Goal: Task Accomplishment & Management: Manage account settings

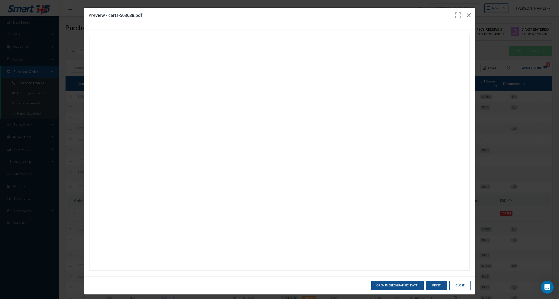
select select "25"
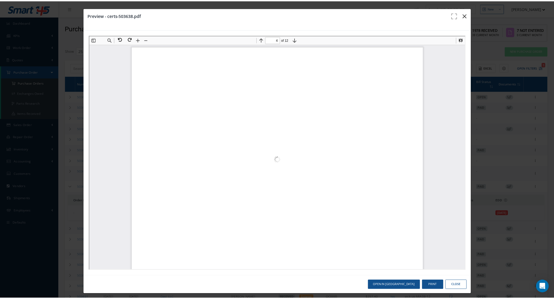
scroll to position [654, 0]
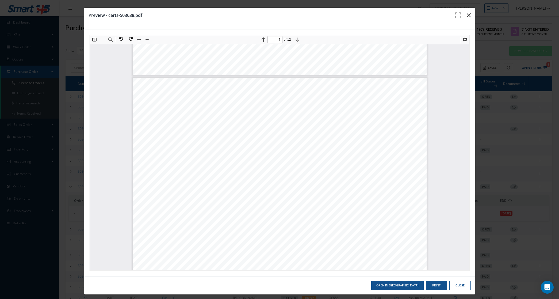
click at [466, 13] on button "button" at bounding box center [468, 15] width 13 height 15
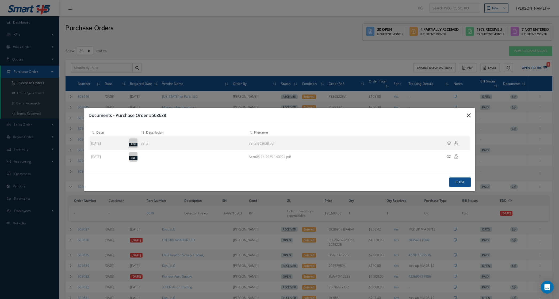
click at [0, 0] on icon "button" at bounding box center [0, 0] width 0 height 0
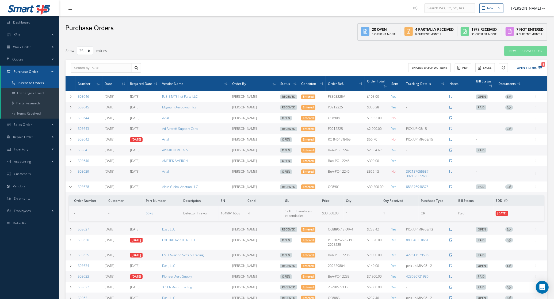
click at [15, 80] on a=1&status_id=2&status_id=3&status_id=5&collapsedFilters"] "Purchase Orders" at bounding box center [30, 83] width 58 height 10
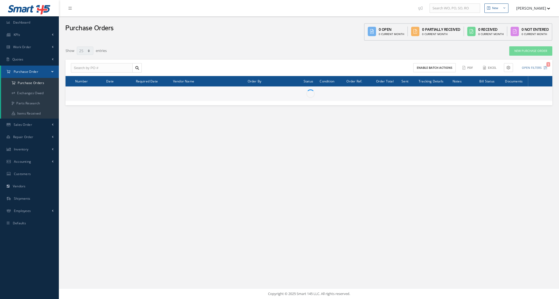
select select "25"
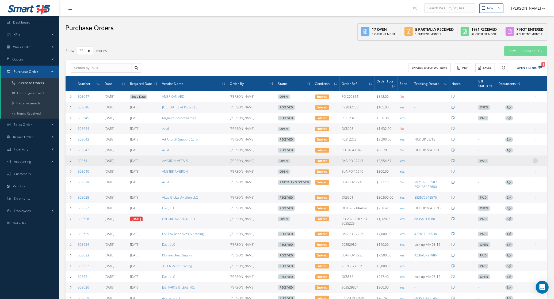
click at [536, 162] on icon at bounding box center [534, 160] width 5 height 4
click at [511, 178] on link "Edit" at bounding box center [510, 178] width 42 height 7
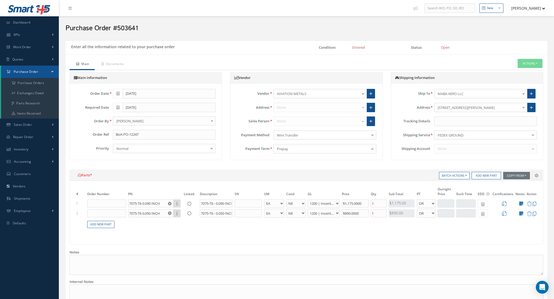
select select "5"
select select "6"
select select "1"
select select "5"
select select "6"
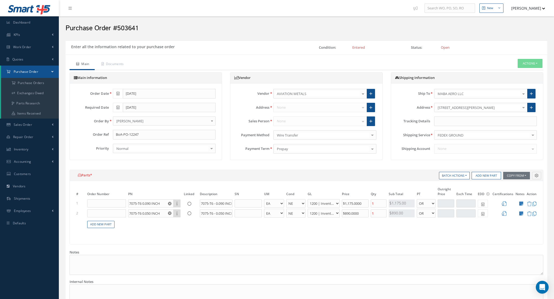
select select "1"
click at [451, 119] on input "text" at bounding box center [485, 121] width 103 height 10
paste input "954249951-4"
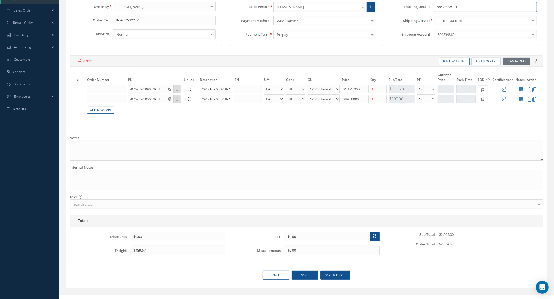
scroll to position [122, 0]
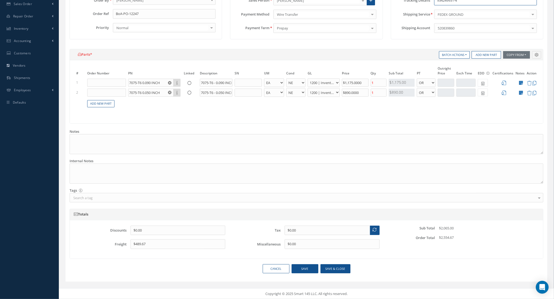
type input "954249951-4"
click at [336, 273] on div "Cancel Save Save & close" at bounding box center [305, 271] width 481 height 14
click at [334, 269] on button "Save & close" at bounding box center [335, 268] width 30 height 9
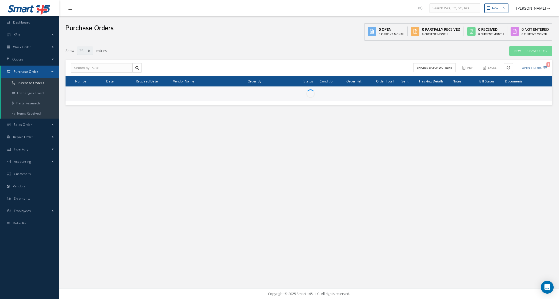
select select "25"
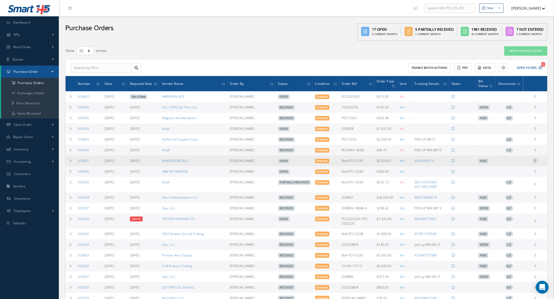
click at [535, 160] on icon at bounding box center [534, 160] width 5 height 4
click at [516, 204] on link "Documents" at bounding box center [510, 205] width 42 height 7
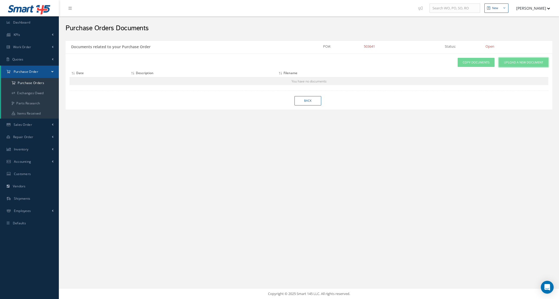
click at [511, 64] on span "Upload a New Document" at bounding box center [523, 62] width 39 height 5
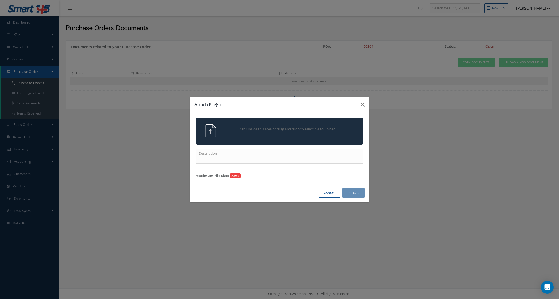
click at [336, 132] on span "Click inside this area or drag and drop to select file to upload." at bounding box center [287, 128] width 121 height 5
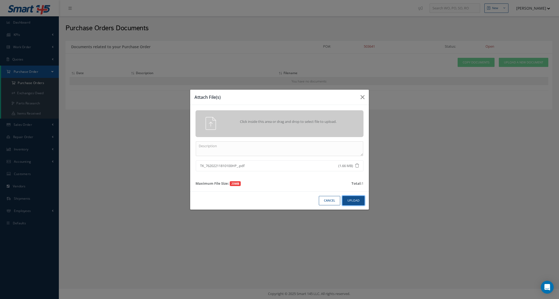
click at [348, 203] on button "Upload" at bounding box center [353, 200] width 22 height 9
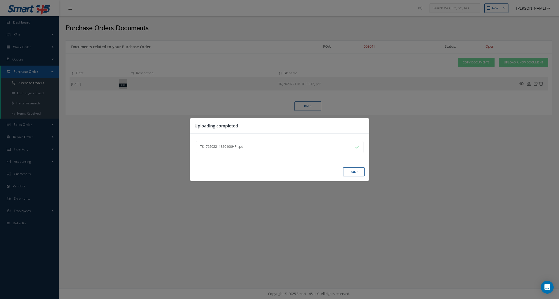
click at [352, 173] on button "Done" at bounding box center [353, 171] width 21 height 9
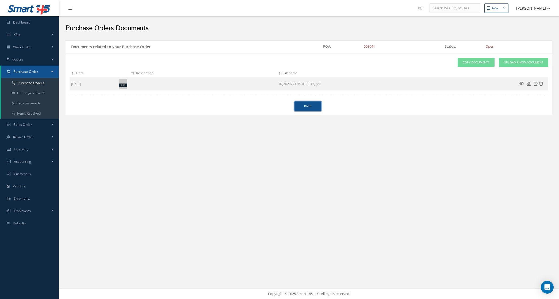
click at [305, 109] on link "Back" at bounding box center [307, 105] width 27 height 9
select select "25"
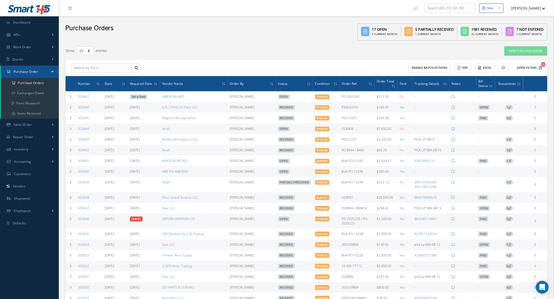
click at [531, 64] on button "Open Filters 1" at bounding box center [527, 67] width 30 height 9
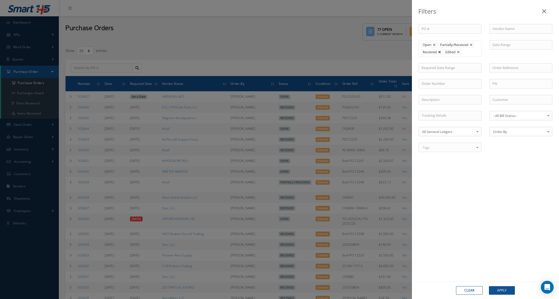
click at [441, 53] on link at bounding box center [439, 52] width 3 height 3
click at [509, 293] on button "Apply" at bounding box center [502, 290] width 26 height 9
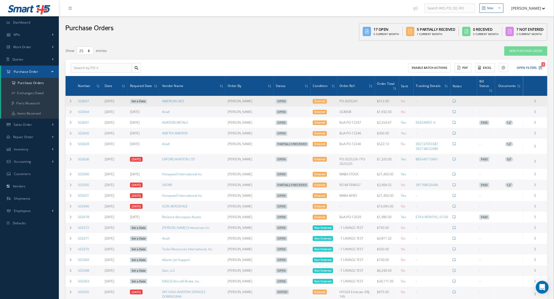
click at [135, 99] on link "Set a Date" at bounding box center [138, 101] width 17 height 5
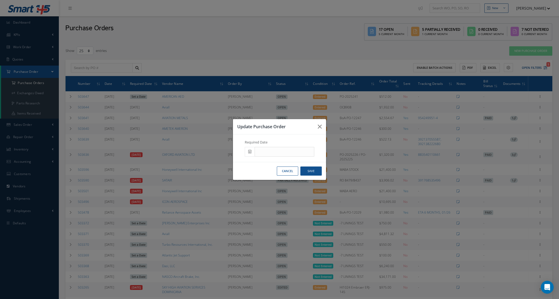
click at [249, 152] on icon at bounding box center [249, 151] width 3 height 4
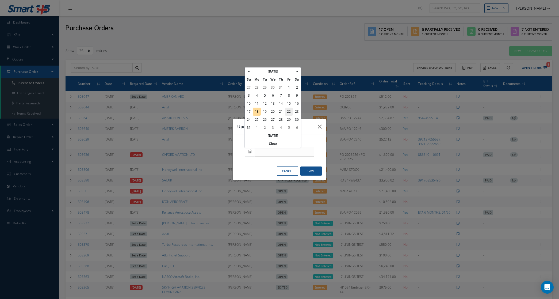
click at [286, 110] on td "22" at bounding box center [289, 111] width 8 height 8
type input "08/22/2025"
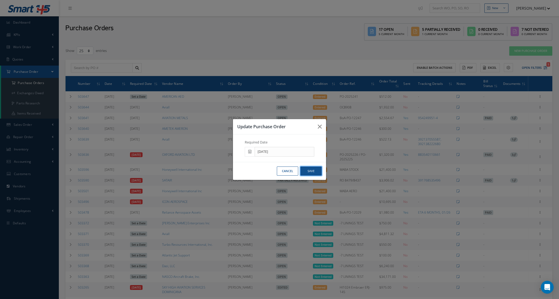
click at [310, 172] on button "Save" at bounding box center [310, 170] width 21 height 9
